Goal: Book appointment/travel/reservation

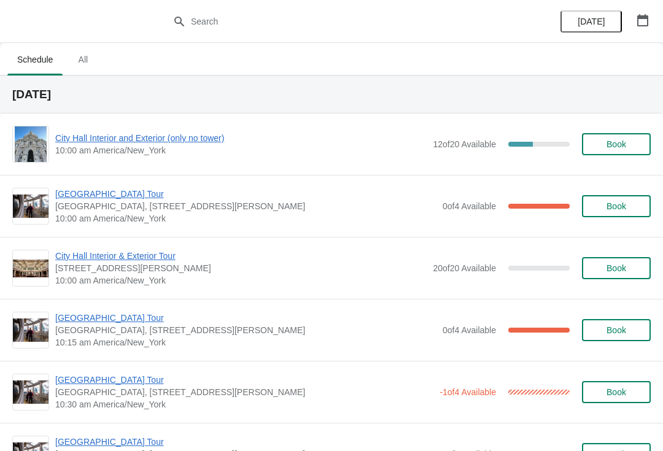
click at [141, 142] on span "City Hall Interior and Exterior (only no tower)" at bounding box center [240, 138] width 371 height 12
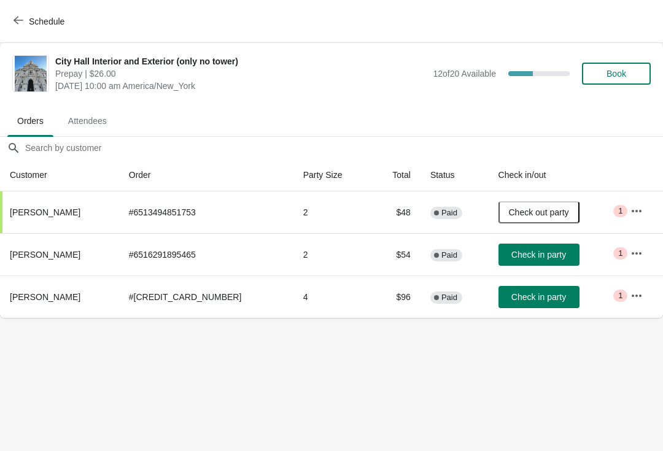
click at [546, 262] on button "Check in party" at bounding box center [538, 255] width 81 height 22
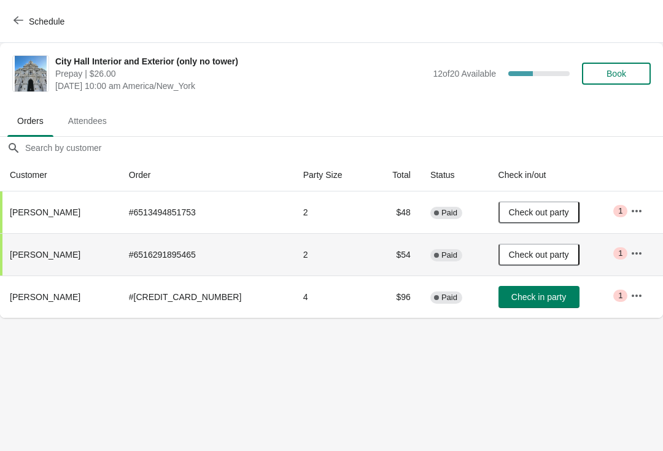
click at [536, 296] on span "Check in party" at bounding box center [538, 297] width 55 height 10
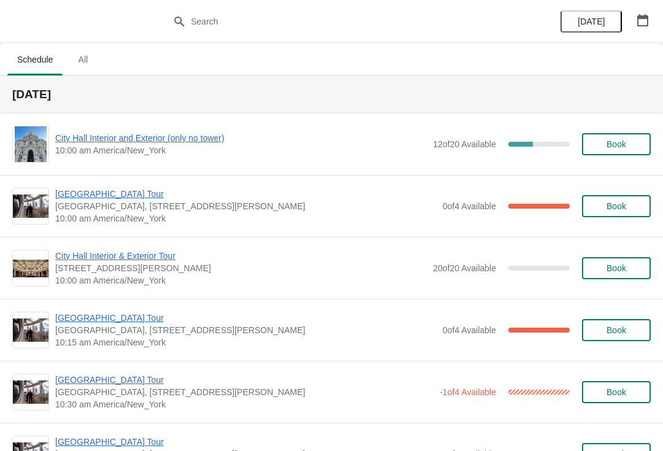
click at [190, 144] on span "City Hall Interior and Exterior (only no tower)" at bounding box center [240, 138] width 371 height 12
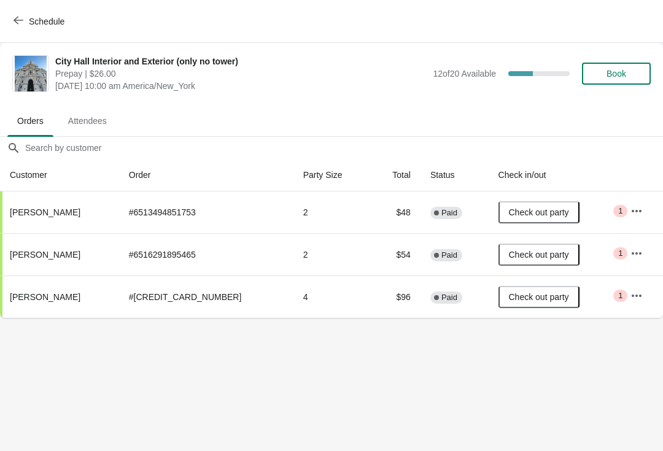
click at [7, 12] on button "Schedule" at bounding box center [40, 21] width 68 height 22
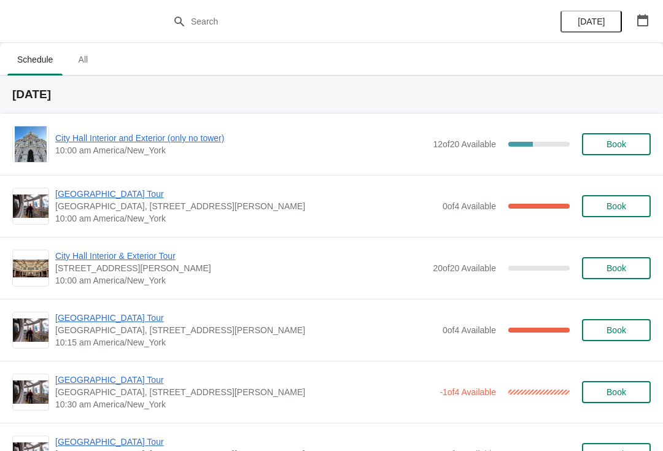
click at [79, 315] on span "[GEOGRAPHIC_DATA] Tour" at bounding box center [245, 318] width 381 height 12
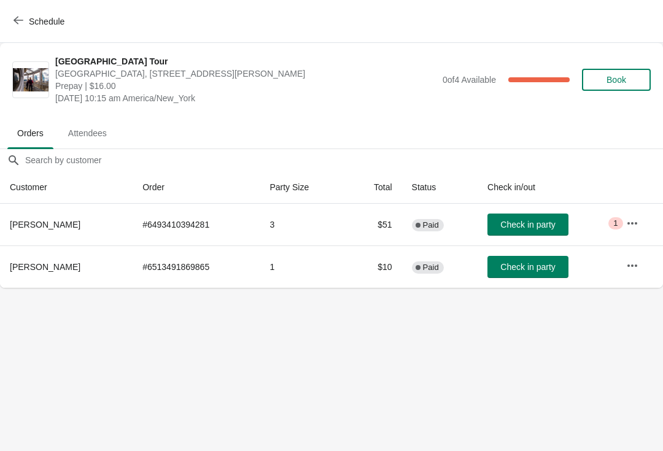
click at [18, 30] on button "Schedule" at bounding box center [40, 21] width 68 height 22
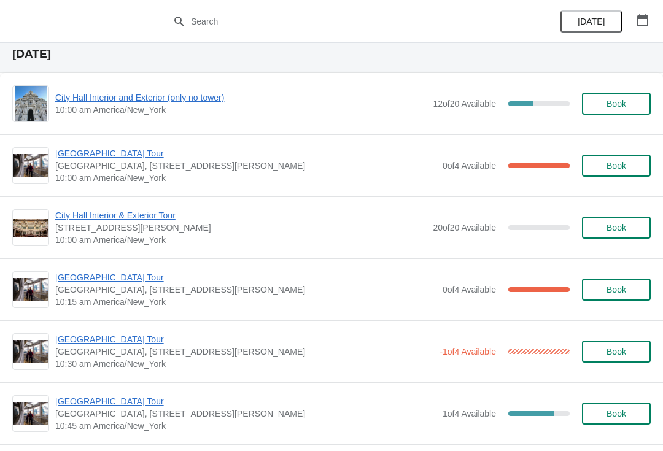
scroll to position [55, 0]
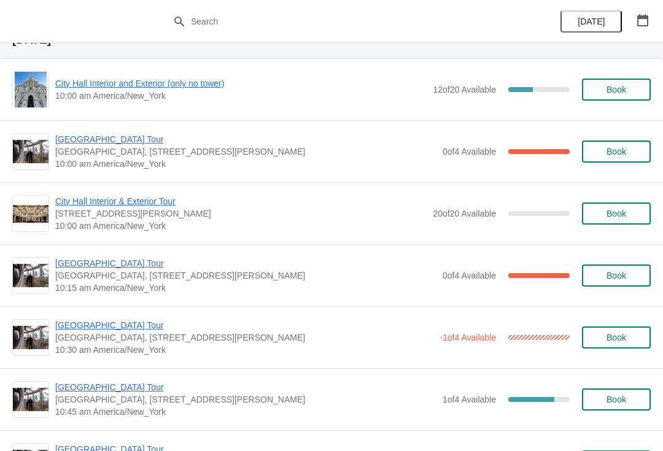
click at [110, 330] on span "[GEOGRAPHIC_DATA] Tour" at bounding box center [244, 325] width 378 height 12
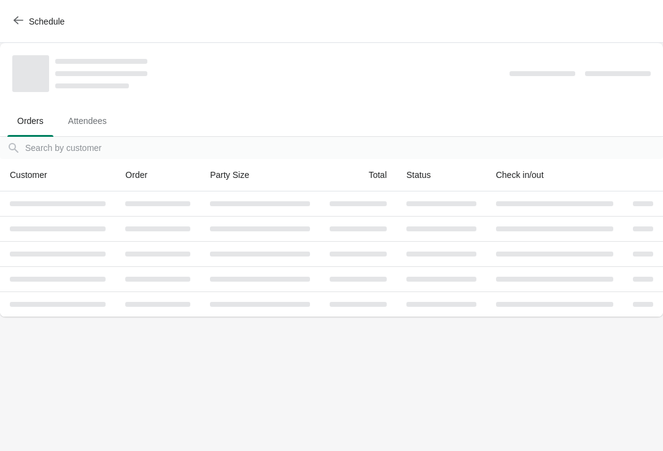
scroll to position [0, 0]
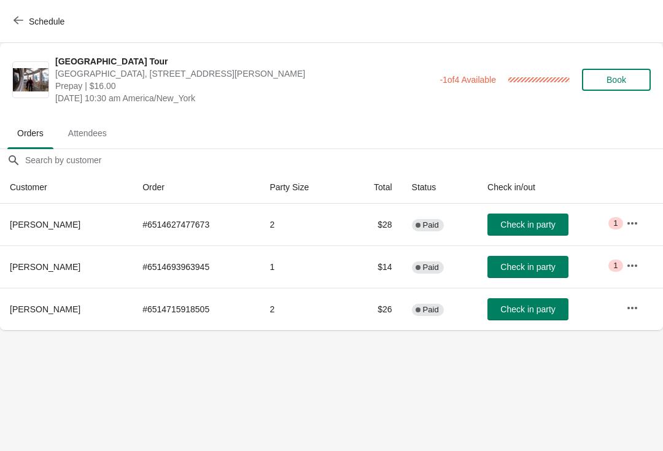
click at [546, 314] on span "Check in party" at bounding box center [527, 309] width 55 height 10
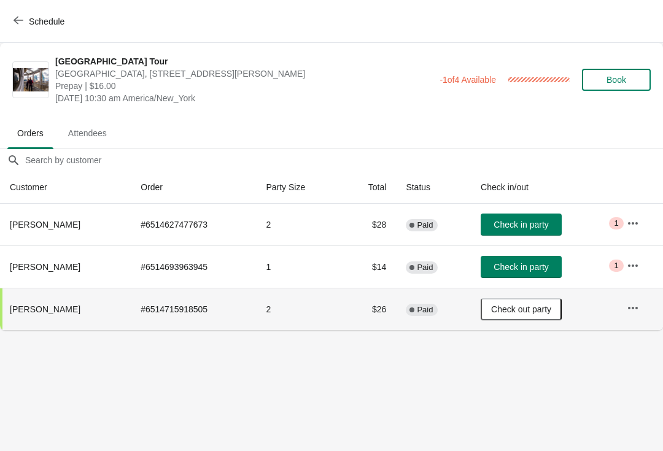
click at [17, 24] on icon "button" at bounding box center [19, 20] width 10 height 10
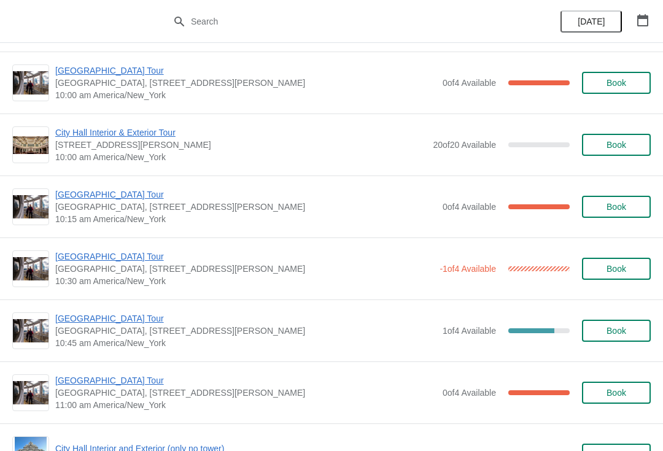
scroll to position [121, 0]
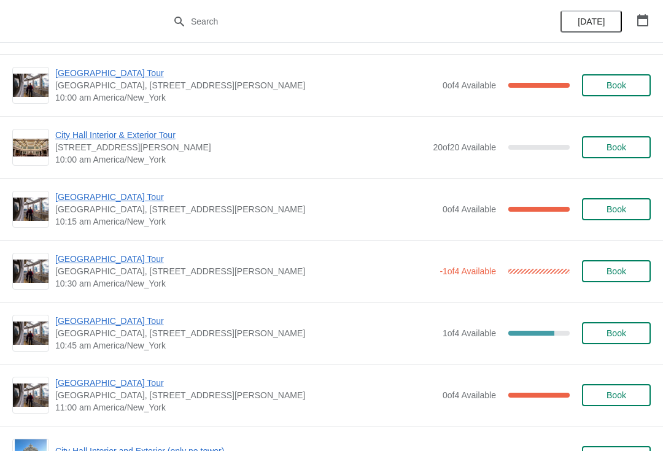
click at [618, 341] on button "Book" at bounding box center [616, 333] width 69 height 22
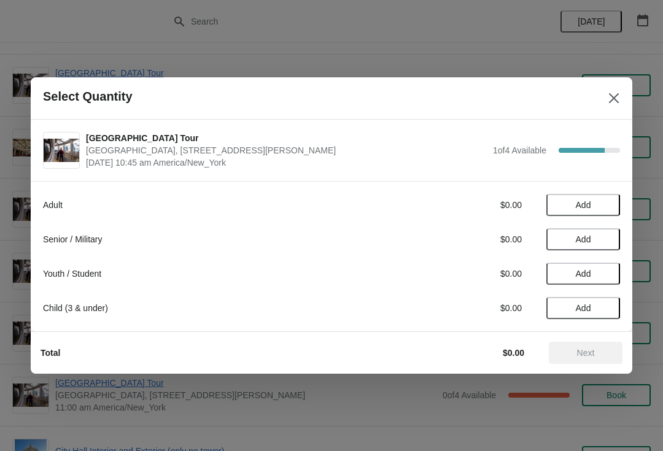
click at [594, 239] on span "Add" at bounding box center [583, 239] width 52 height 10
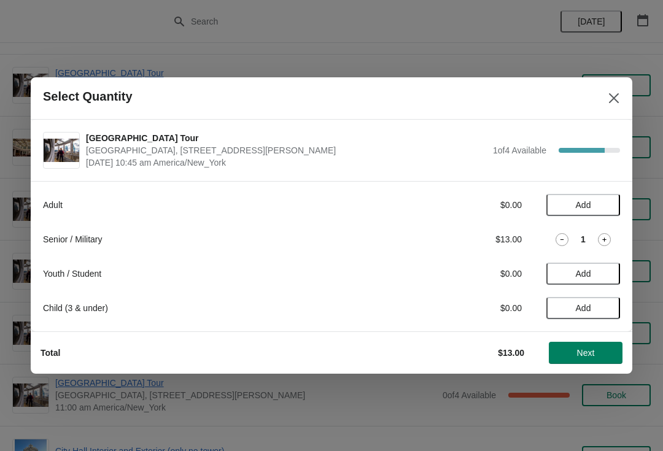
click at [608, 203] on span "Add" at bounding box center [583, 205] width 52 height 10
click at [588, 350] on span "Next" at bounding box center [586, 353] width 18 height 10
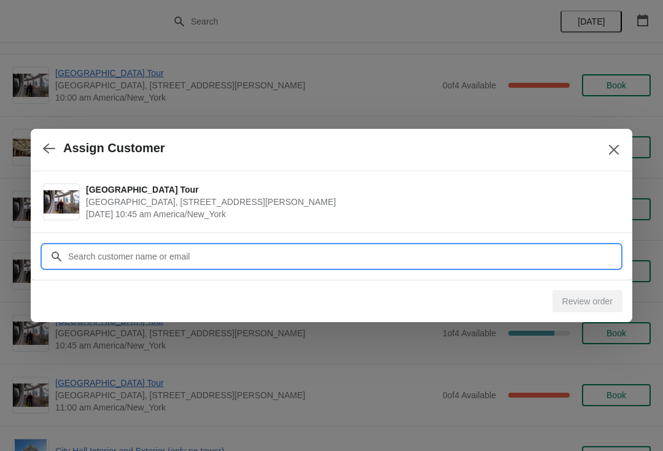
click at [388, 254] on input "Customer" at bounding box center [344, 257] width 552 height 22
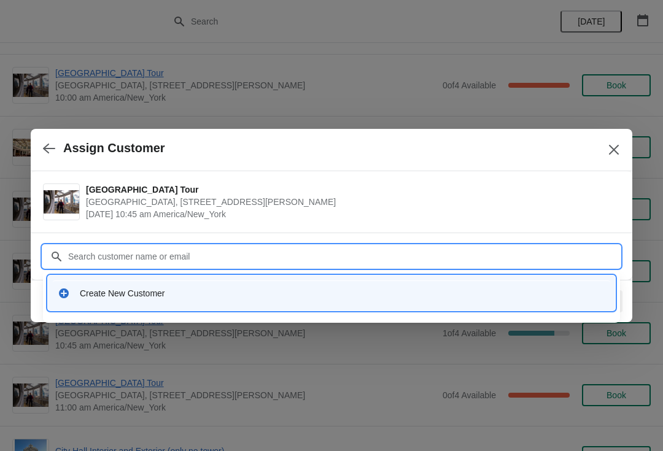
click at [241, 298] on div "Create New Customer" at bounding box center [342, 293] width 525 height 12
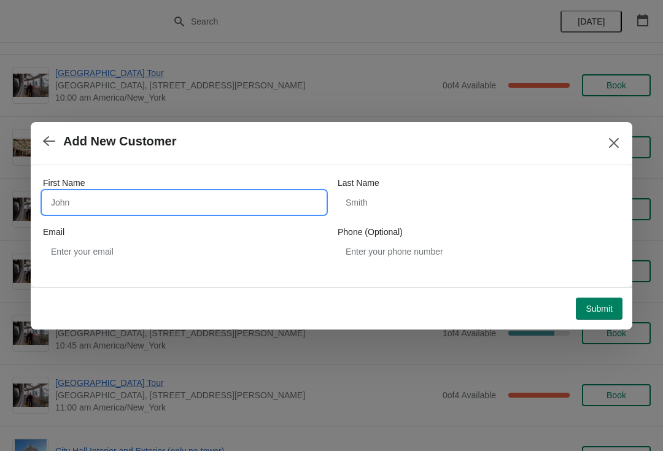
click at [276, 203] on input "First Name" at bounding box center [184, 203] width 282 height 22
type input "Gigi"
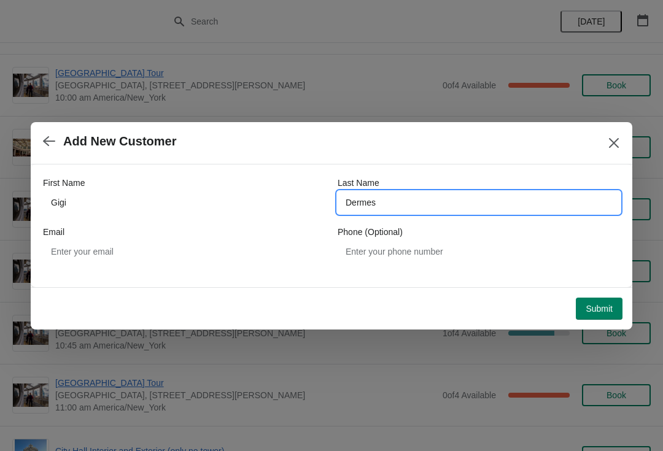
type input "Dermes"
click at [597, 305] on span "Submit" at bounding box center [599, 309] width 27 height 10
